Goal: Find specific page/section

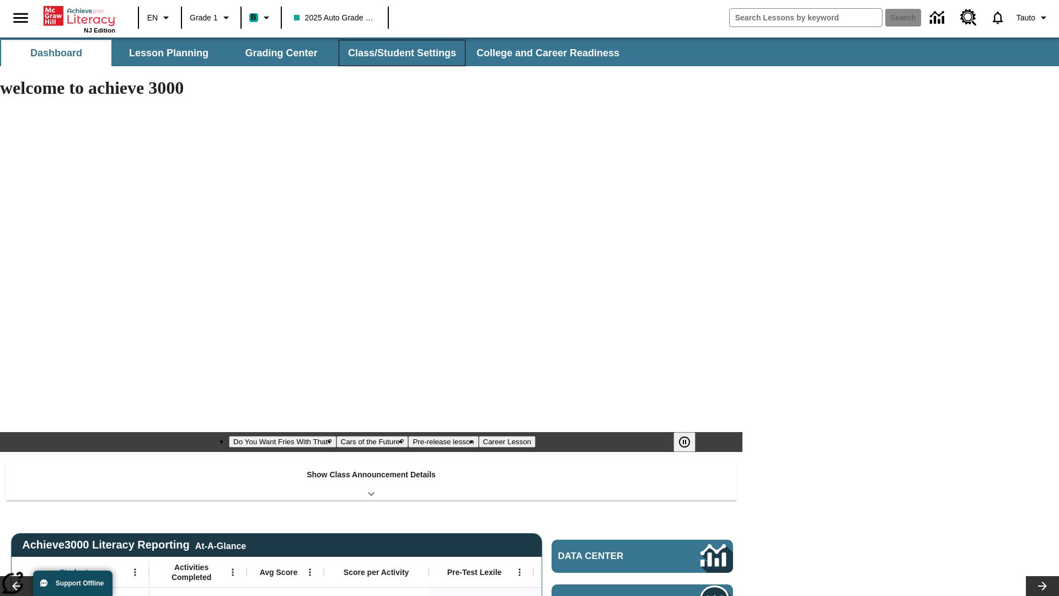
click at [400, 53] on button "Class/Student Settings" at bounding box center [402, 53] width 127 height 26
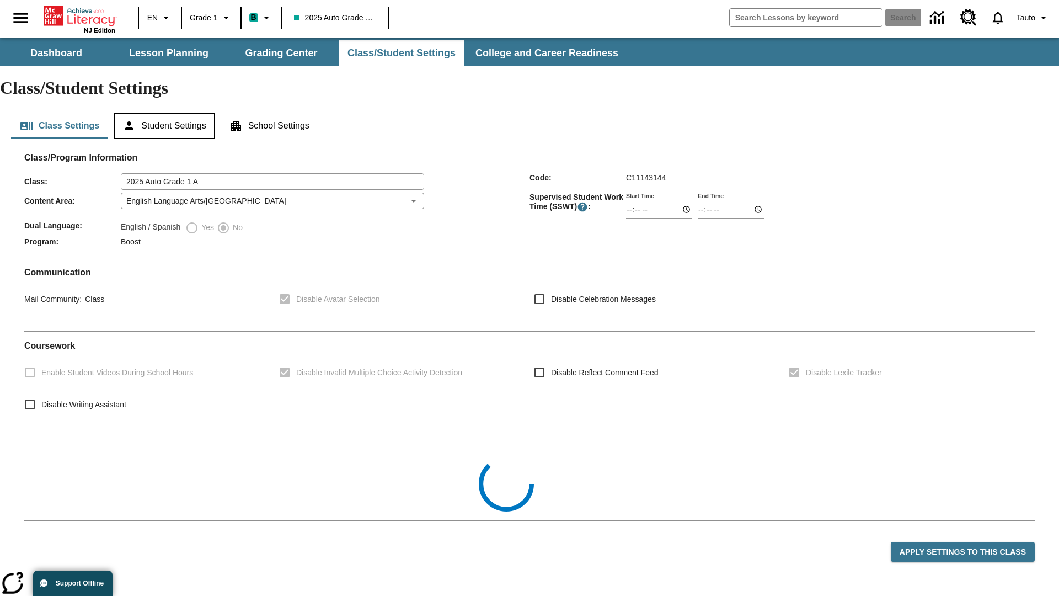
click at [166, 113] on button "Student Settings" at bounding box center [164, 126] width 101 height 26
